Goal: Task Accomplishment & Management: Manage account settings

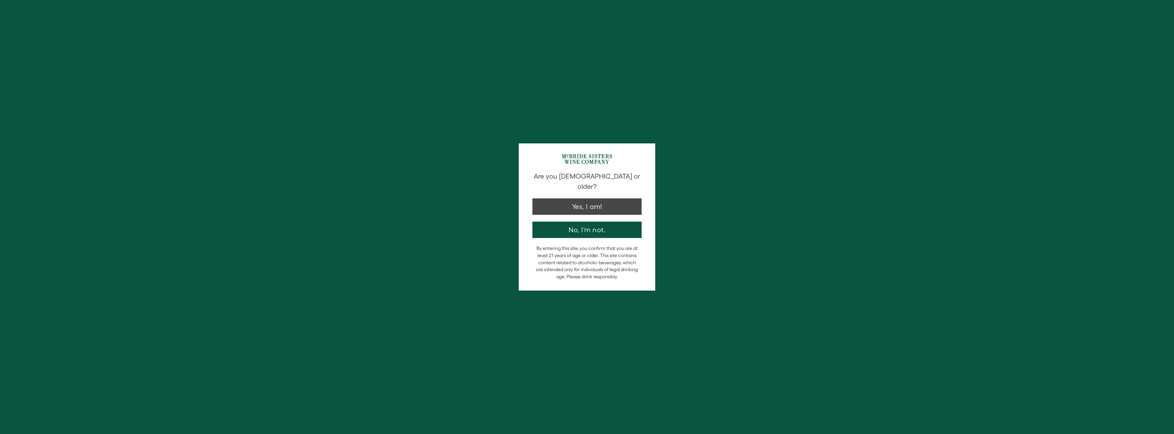
type input "**********"
click at [581, 197] on button "Yes, I am!" at bounding box center [586, 205] width 109 height 16
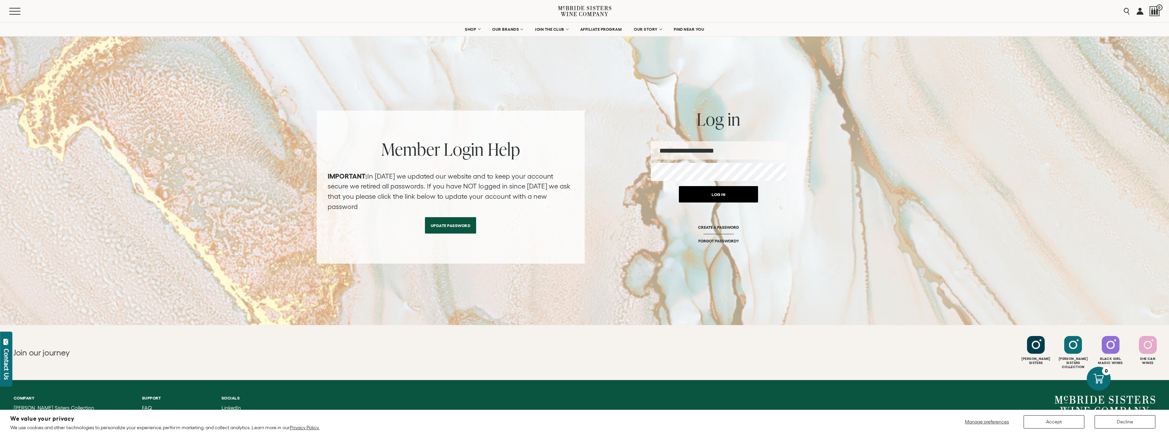
click at [714, 189] on button "Log in" at bounding box center [718, 194] width 79 height 16
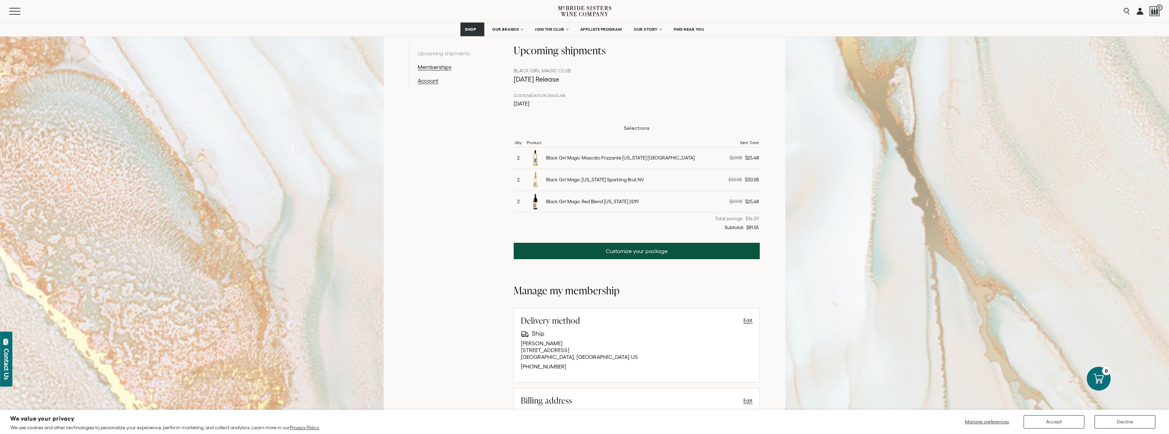
scroll to position [68, 0]
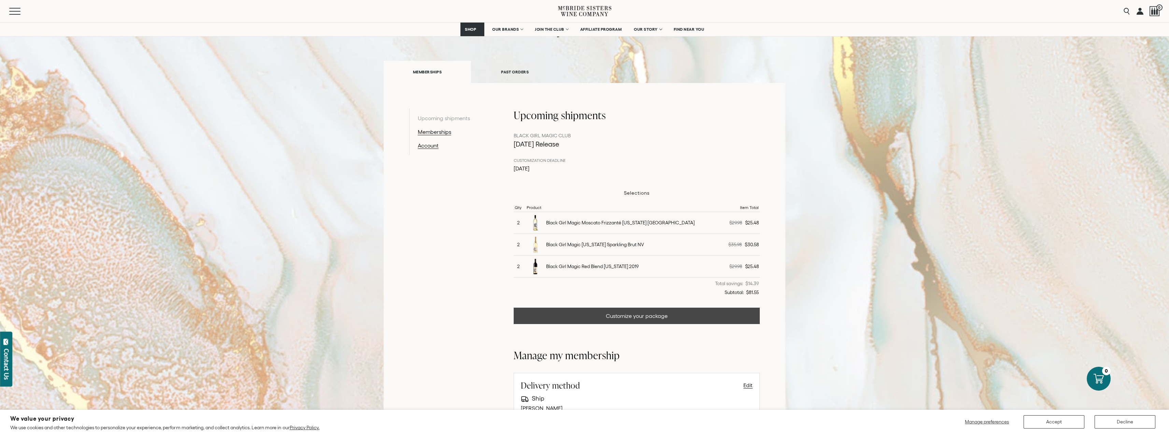
click at [623, 312] on link "Customize your package" at bounding box center [637, 315] width 246 height 16
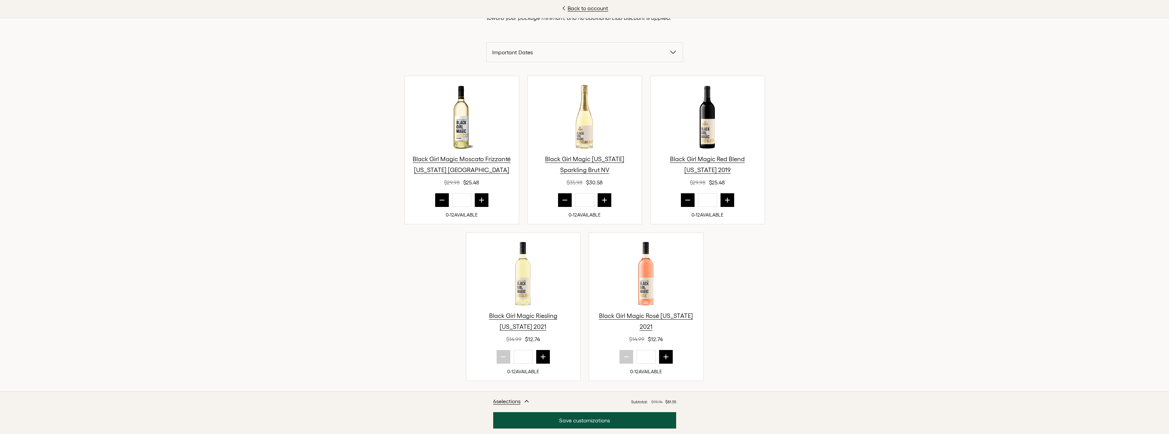
scroll to position [205, 0]
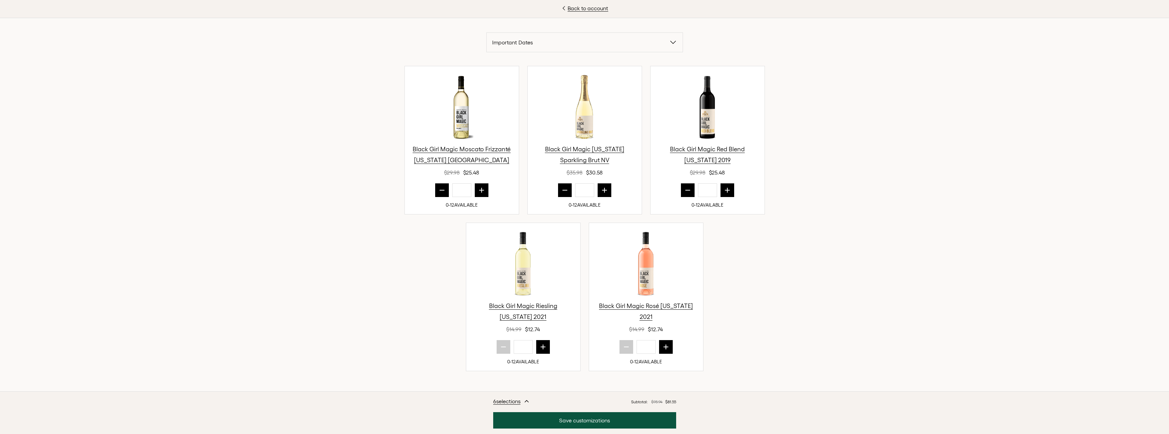
click at [560, 186] on button "prior quantity" at bounding box center [565, 190] width 14 height 14
click at [602, 192] on icon "next quantity" at bounding box center [604, 190] width 4 height 4
type input "*"
click at [439, 191] on icon "prior quantity" at bounding box center [442, 190] width 7 height 7
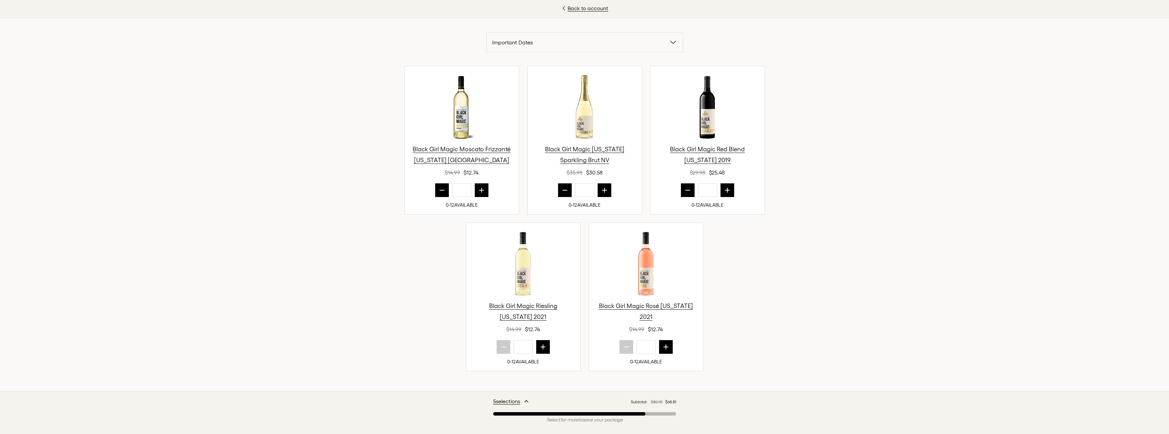
type input "*"
click at [684, 190] on icon "prior quantity" at bounding box center [687, 190] width 7 height 7
type input "*"
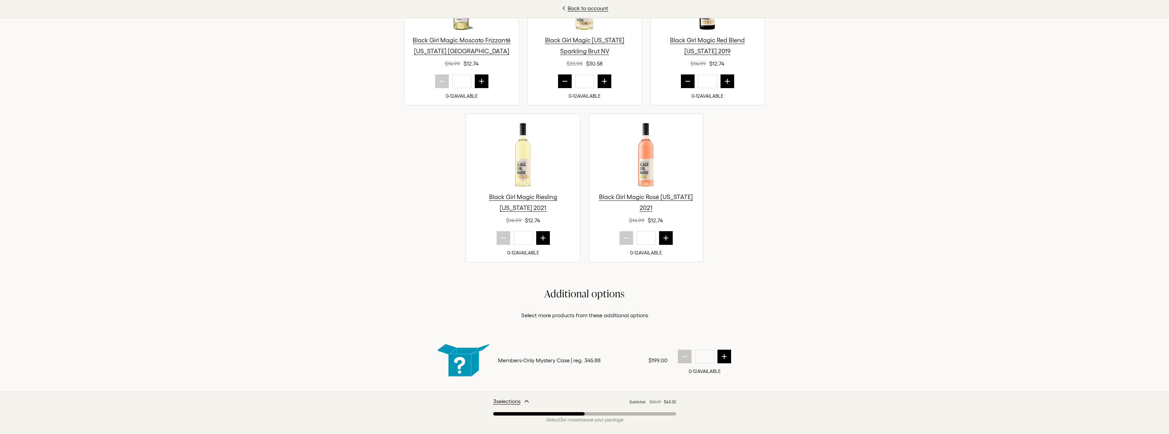
scroll to position [245, 0]
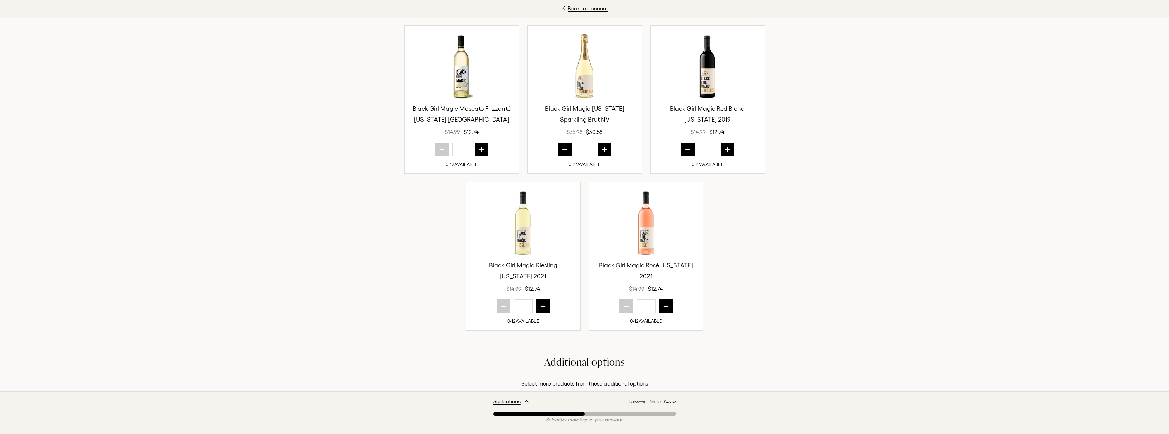
click at [542, 305] on icon "next quantity" at bounding box center [543, 306] width 7 height 7
type input "*"
click at [663, 304] on icon "next quantity" at bounding box center [665, 306] width 4 height 4
type input "*"
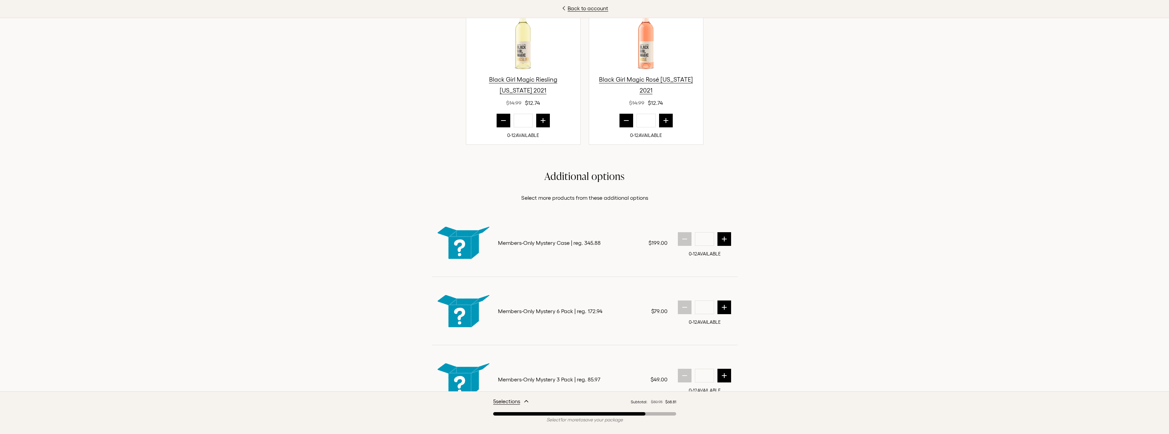
scroll to position [484, 0]
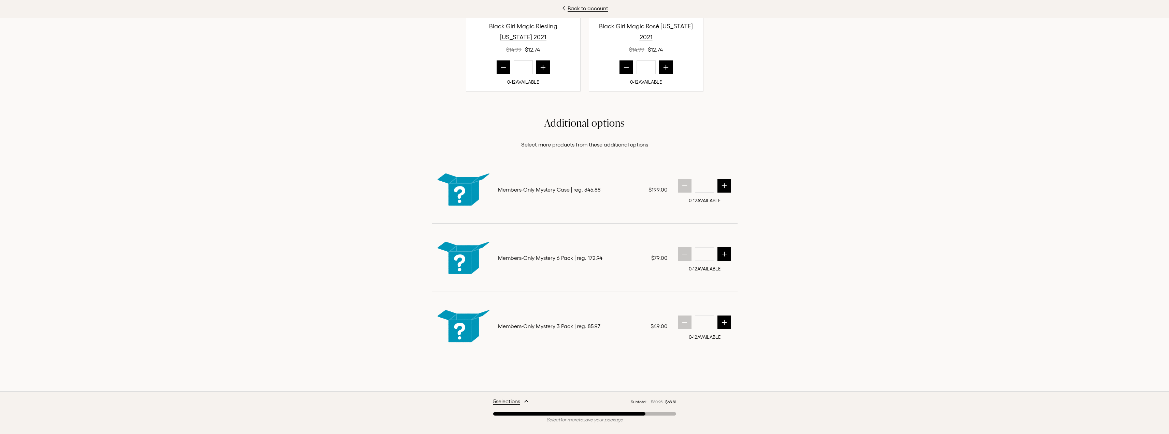
click at [531, 399] on div "5 selection s Subtotal: $80.95 $68.81" at bounding box center [584, 401] width 183 height 8
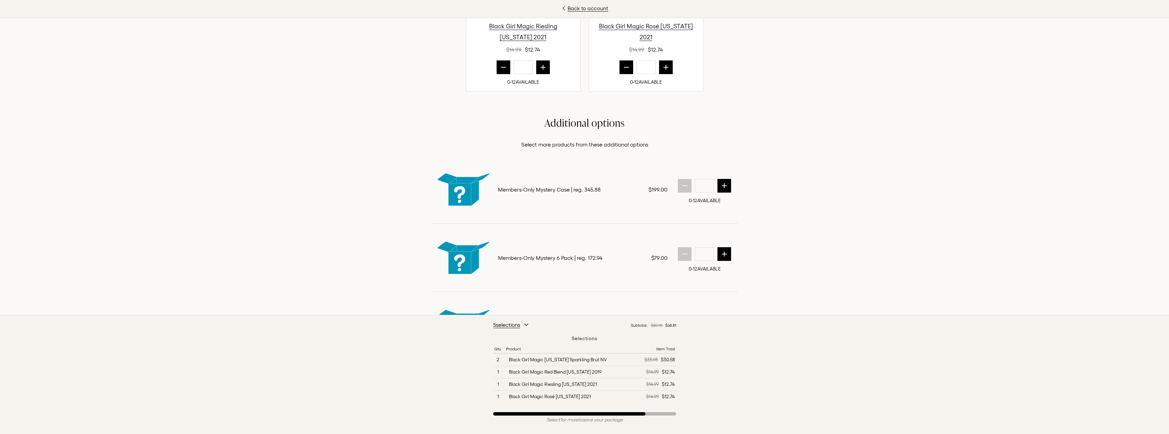
click at [783, 348] on div "5 selection s Subtotal: $80.95 $68.81 Selections Qty Product Item Total 2 Black…" at bounding box center [584, 374] width 1169 height 119
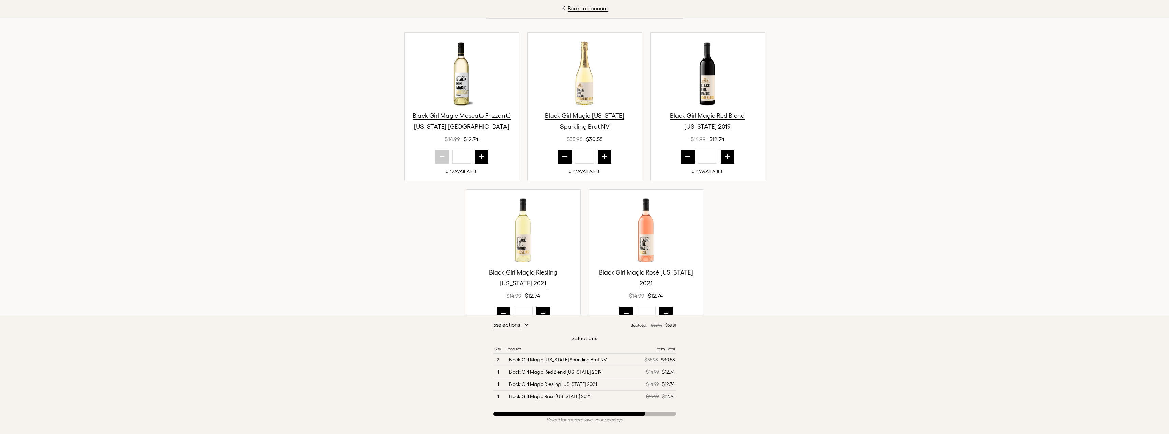
scroll to position [177, 0]
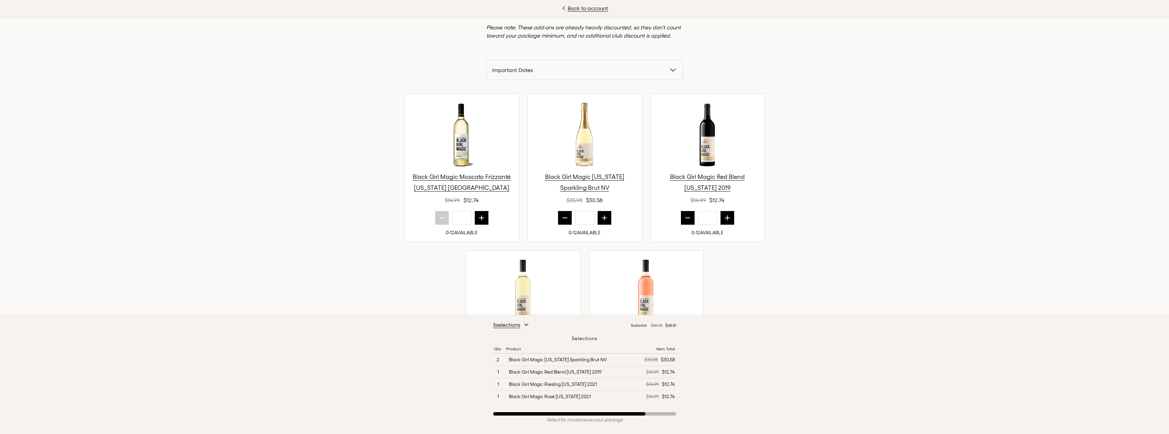
click at [724, 216] on icon "next quantity" at bounding box center [727, 217] width 7 height 7
type input "*"
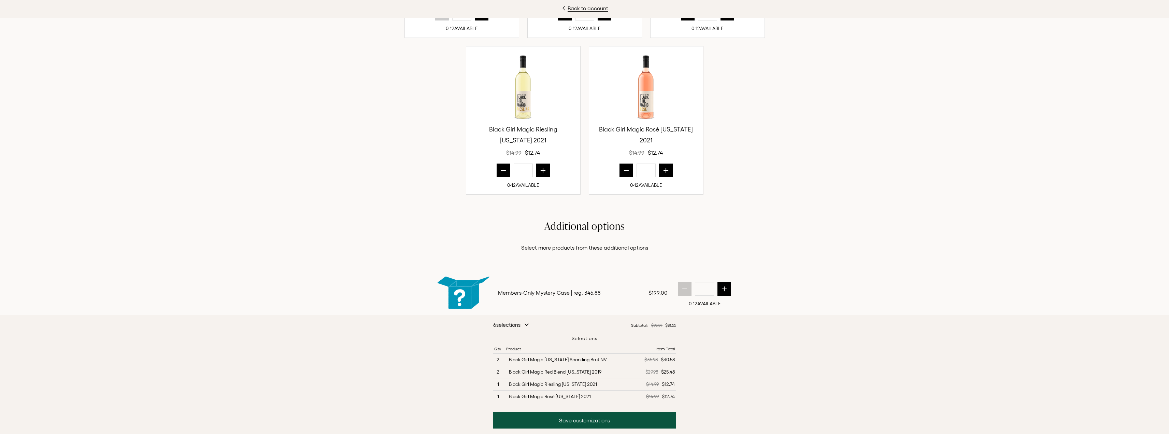
scroll to position [375, 0]
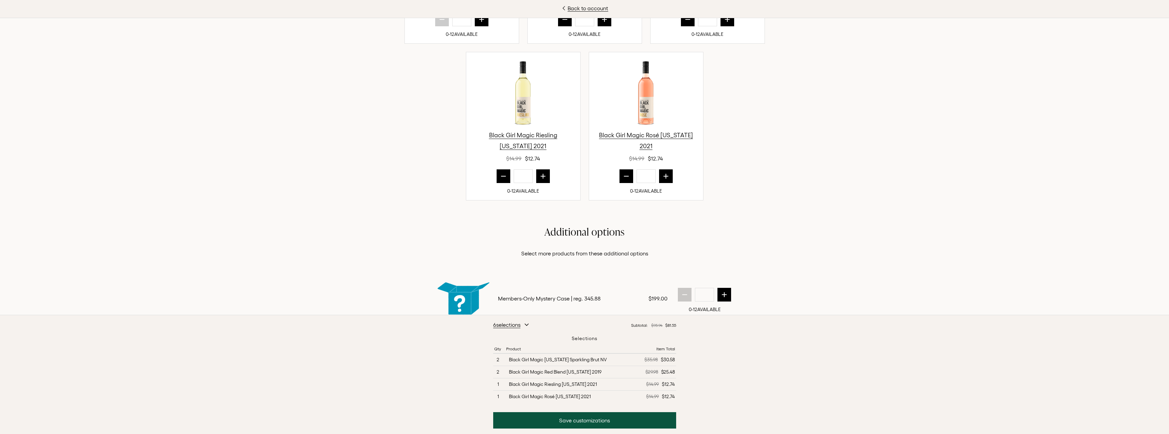
click at [502, 175] on icon "prior quantity" at bounding box center [503, 176] width 7 height 7
type input "*"
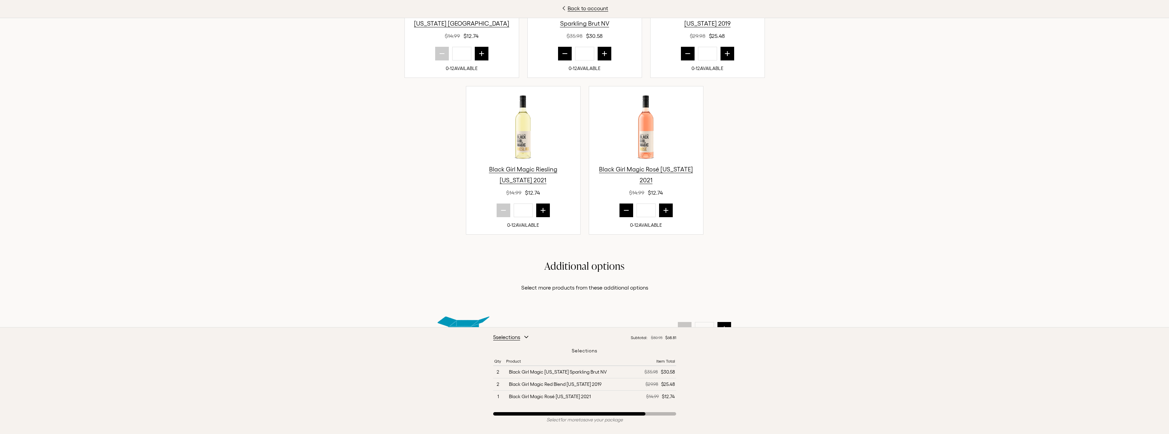
scroll to position [239, 0]
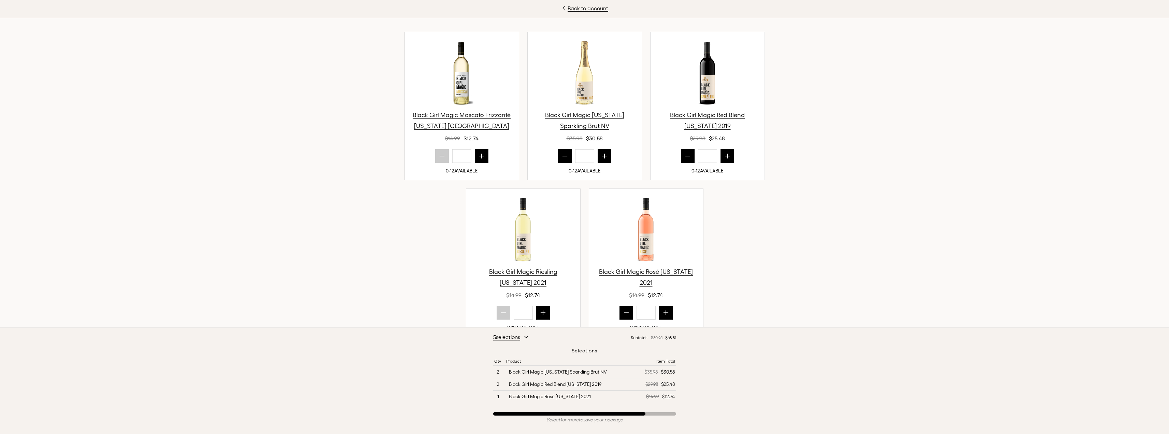
click at [605, 157] on icon "next quantity" at bounding box center [604, 156] width 7 height 7
click at [561, 156] on icon "prior quantity" at bounding box center [564, 156] width 7 height 7
type input "*"
click at [478, 157] on icon "next quantity" at bounding box center [481, 156] width 7 height 7
type input "*"
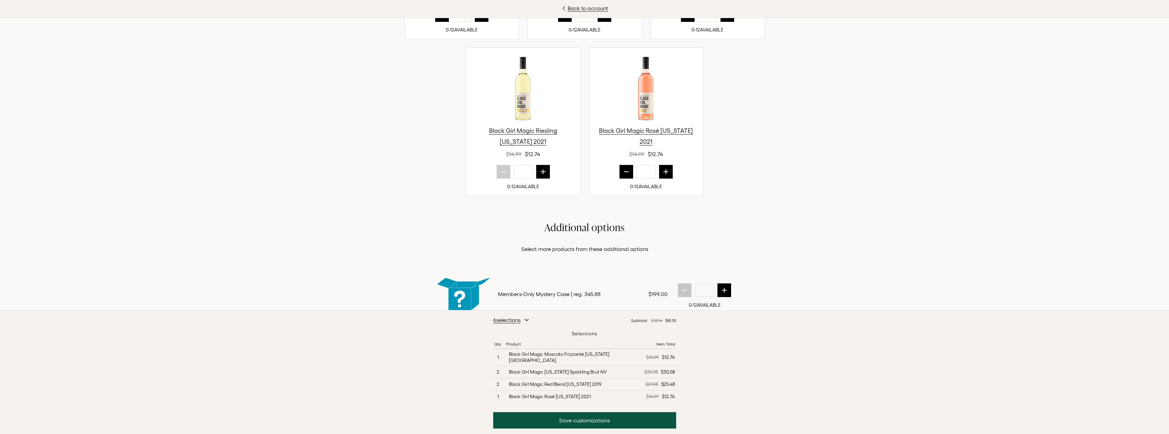
scroll to position [341, 0]
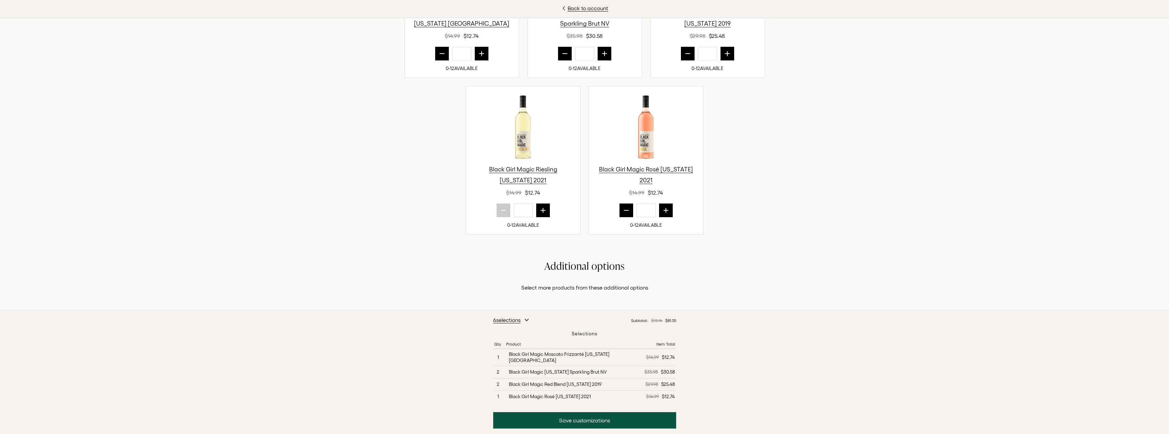
click at [624, 209] on icon "prior quantity" at bounding box center [626, 210] width 7 height 7
type input "*"
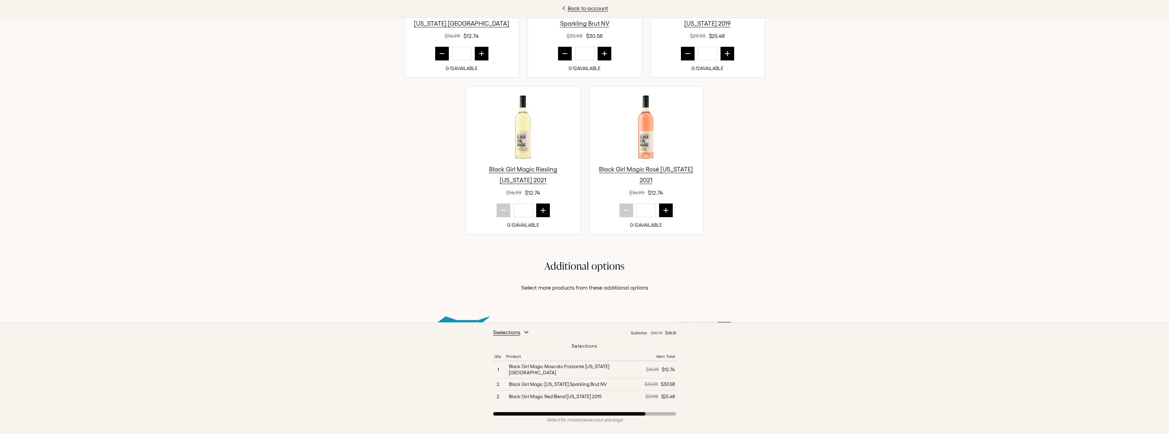
click at [540, 207] on icon "next quantity" at bounding box center [543, 210] width 7 height 7
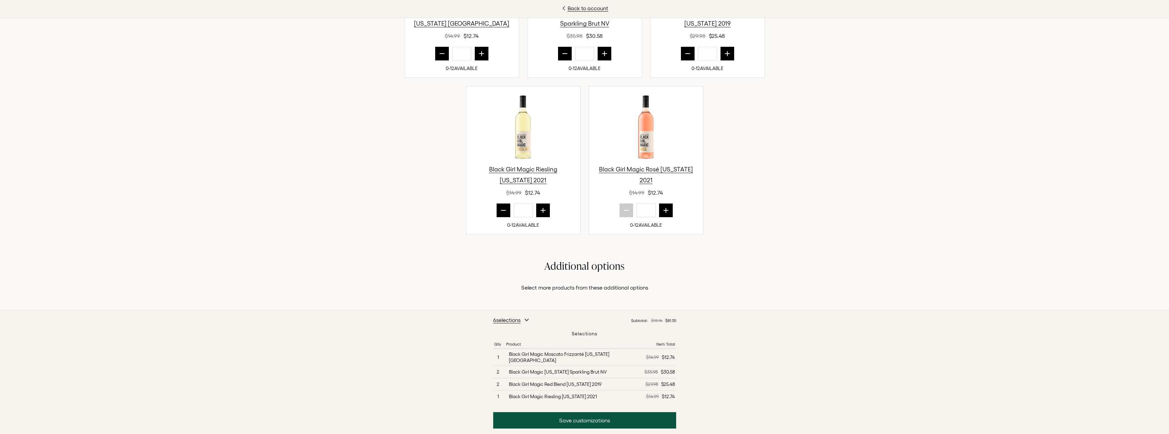
click at [501, 210] on icon "prior quantity" at bounding box center [503, 210] width 4 height 0
type input "*"
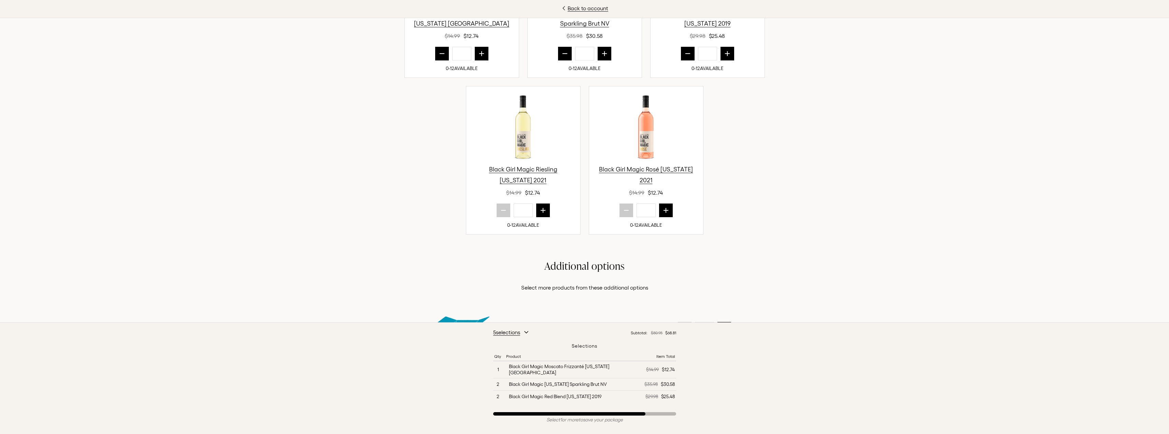
click at [663, 211] on icon "next quantity" at bounding box center [665, 210] width 4 height 4
type input "*"
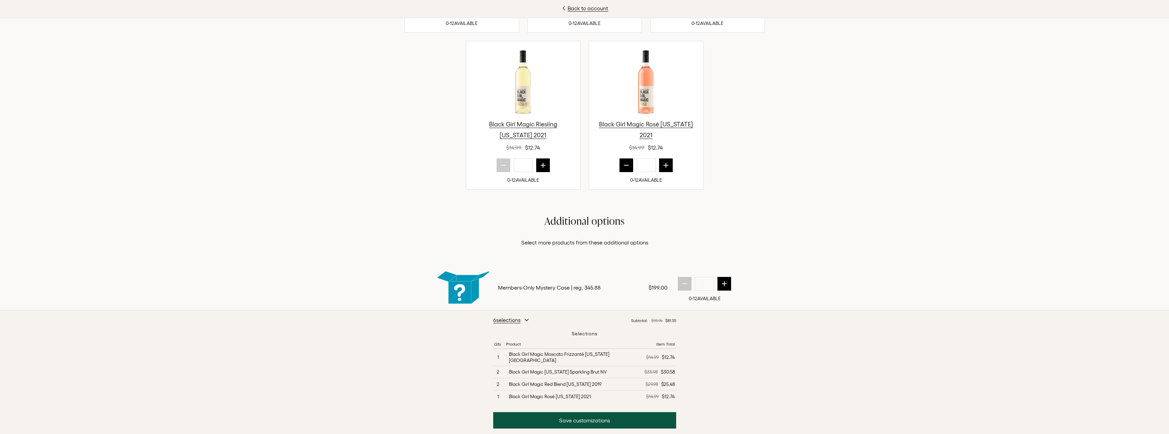
scroll to position [478, 0]
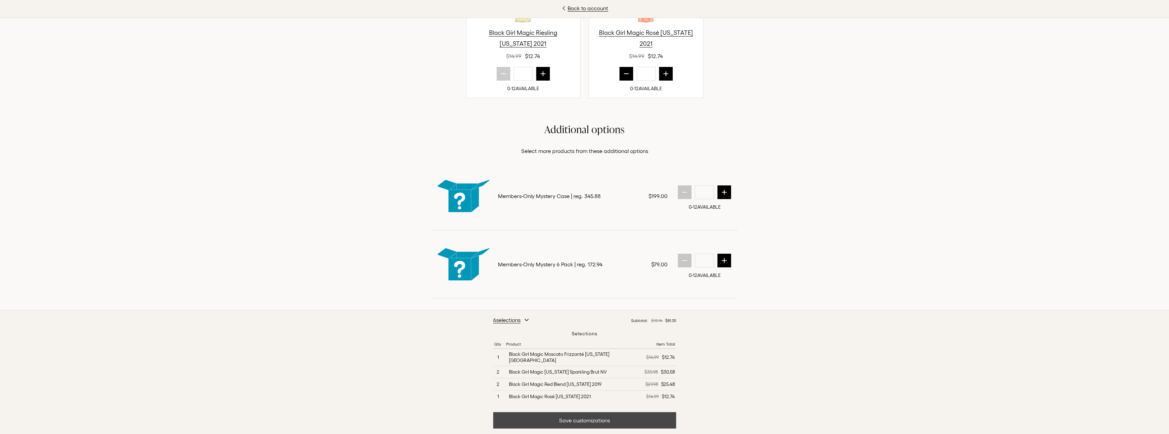
click at [574, 420] on button "Save customizations" at bounding box center [584, 420] width 183 height 16
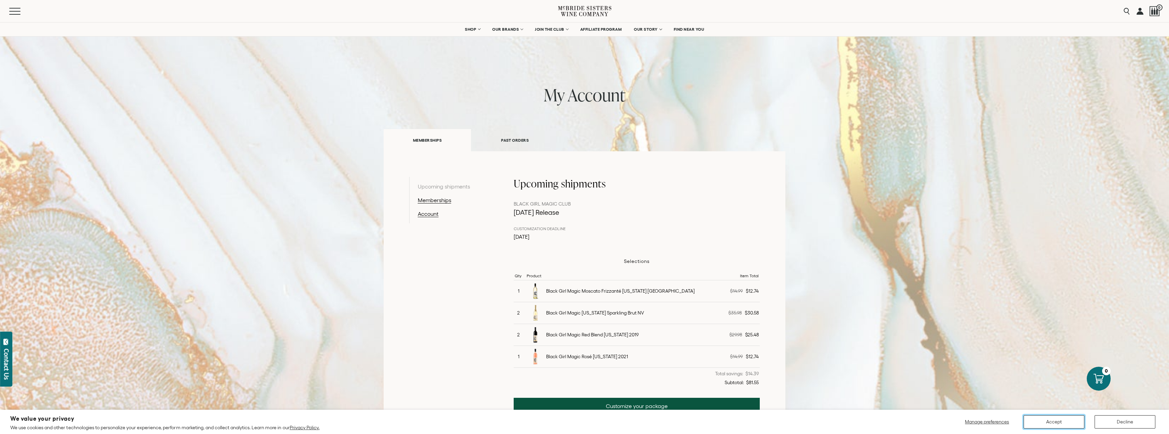
click at [1069, 424] on button "Accept" at bounding box center [1053, 421] width 61 height 13
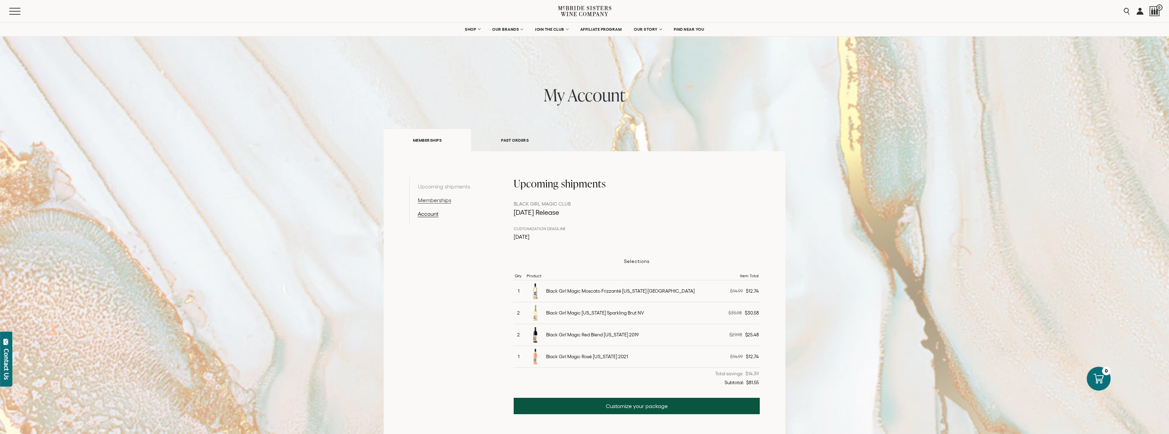
click at [427, 202] on link "Memberships" at bounding box center [453, 200] width 71 height 8
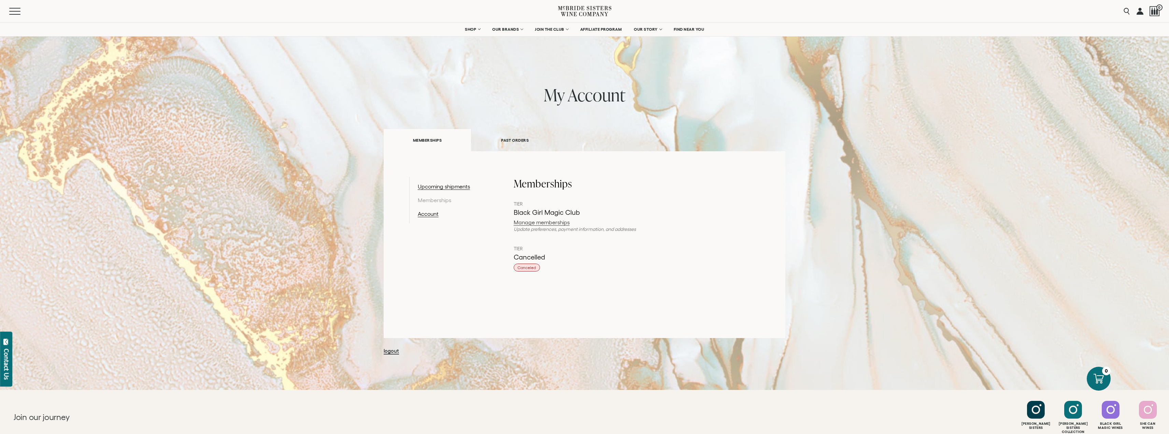
click at [548, 221] on link "Manage memberships" at bounding box center [637, 221] width 246 height 5
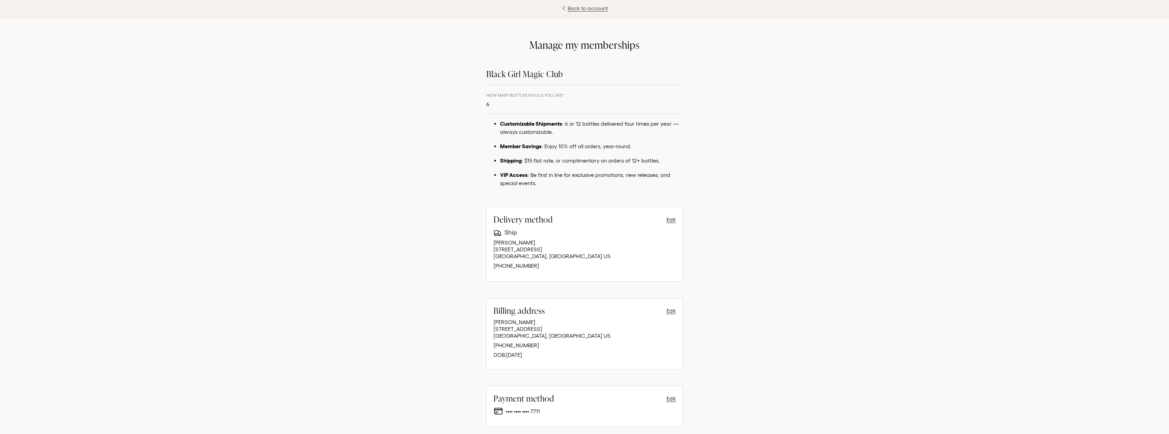
click at [599, 9] on link "Back to account" at bounding box center [584, 8] width 1169 height 8
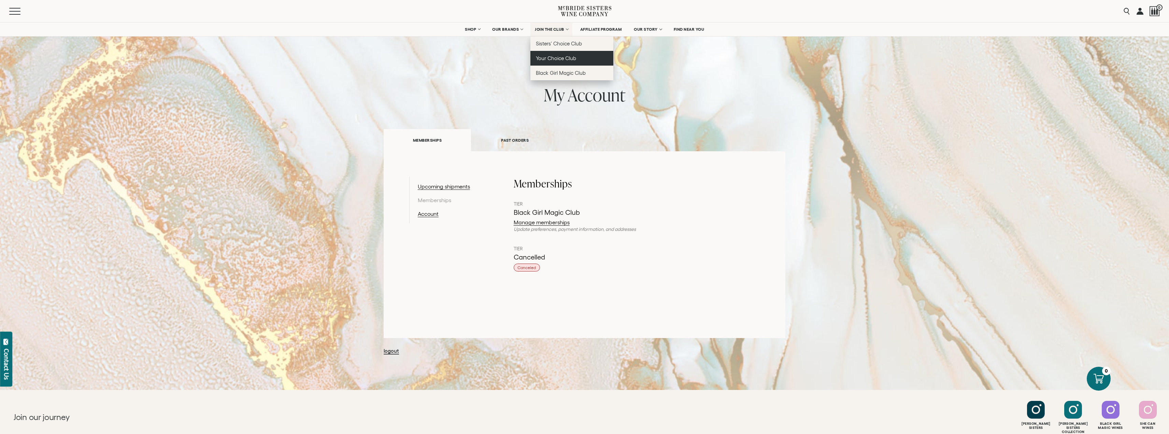
click at [550, 55] on link "Your Choice Club" at bounding box center [571, 58] width 83 height 15
